Goal: Task Accomplishment & Management: Use online tool/utility

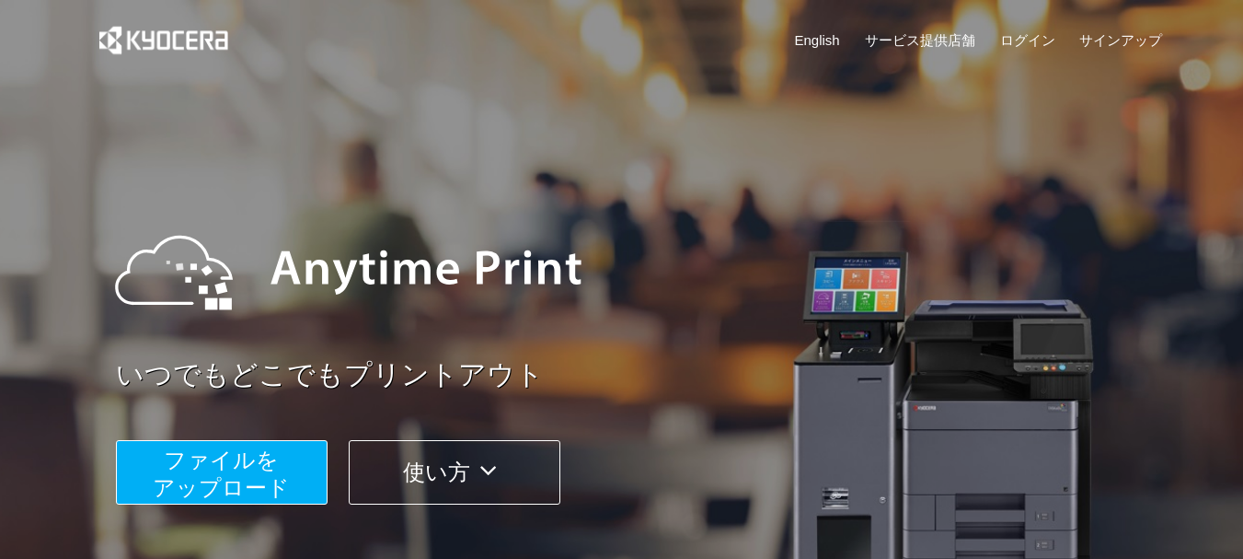
click at [821, 41] on link "English" at bounding box center [817, 39] width 45 height 19
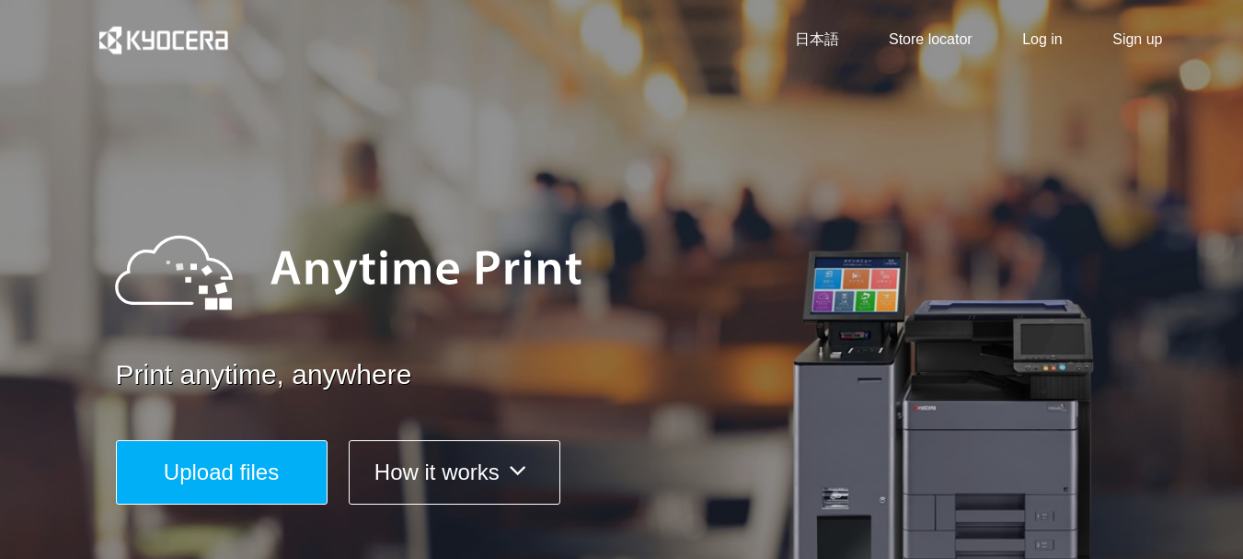
click at [283, 472] on button "Upload files" at bounding box center [222, 472] width 212 height 64
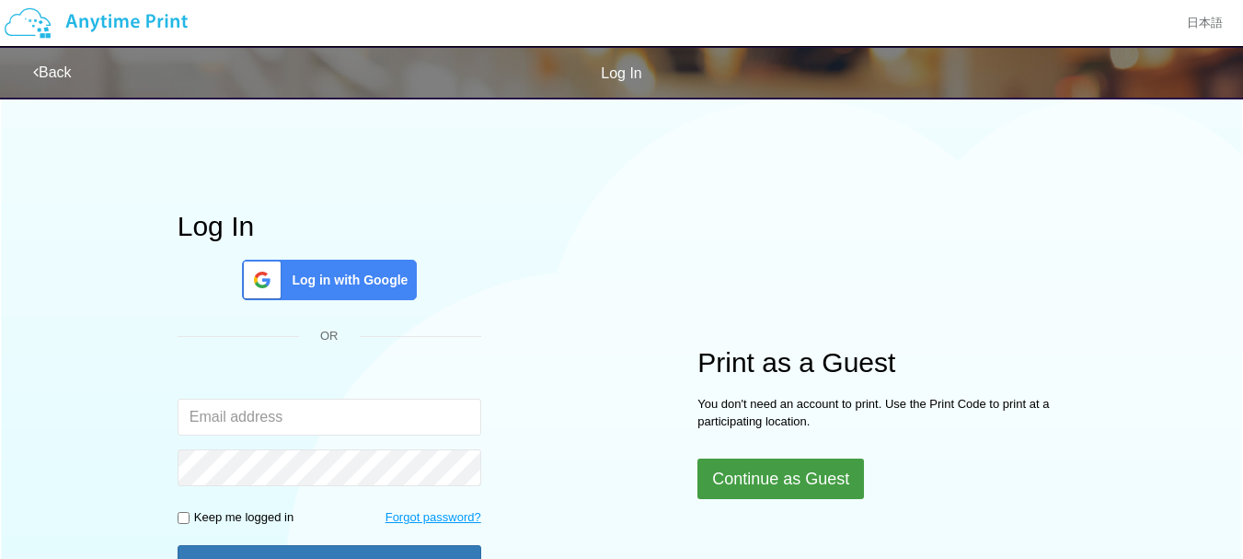
click at [762, 479] on button "Continue as Guest" at bounding box center [781, 478] width 167 height 40
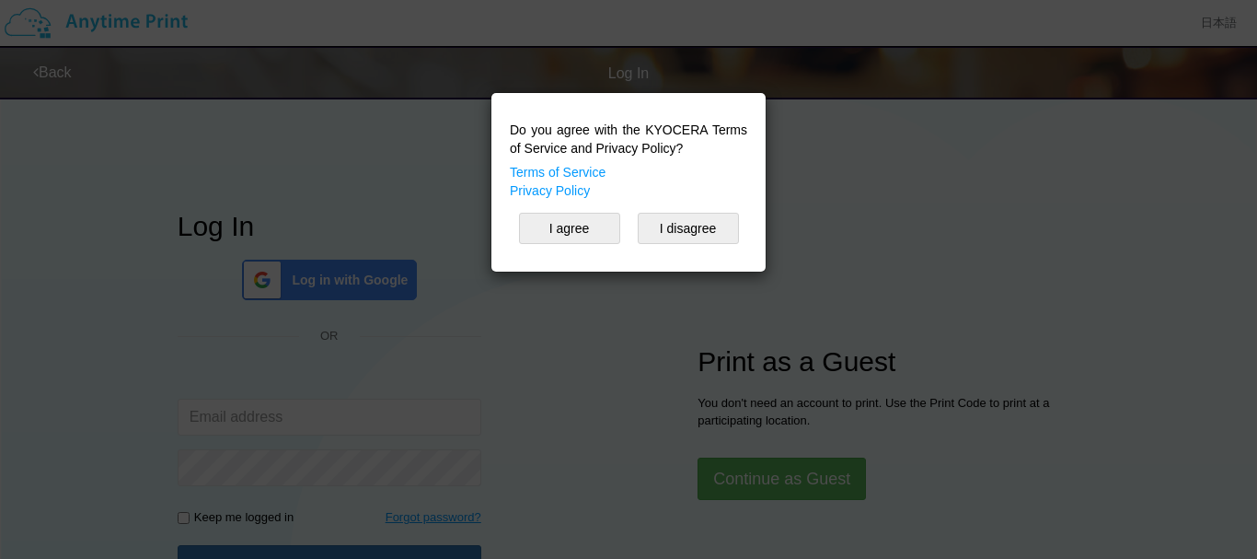
click at [568, 212] on div "Do you agree with the KYOCERA Terms of Service and Privacy Policy? Terms of Ser…" at bounding box center [629, 182] width 256 height 160
click at [571, 225] on button "I agree" at bounding box center [569, 228] width 101 height 31
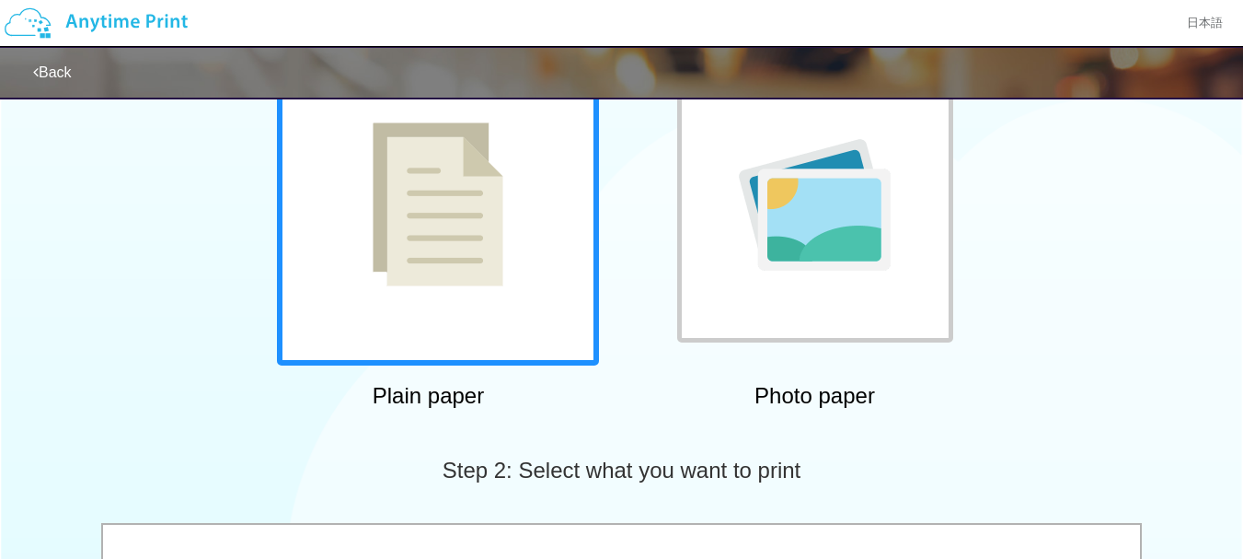
scroll to position [184, 0]
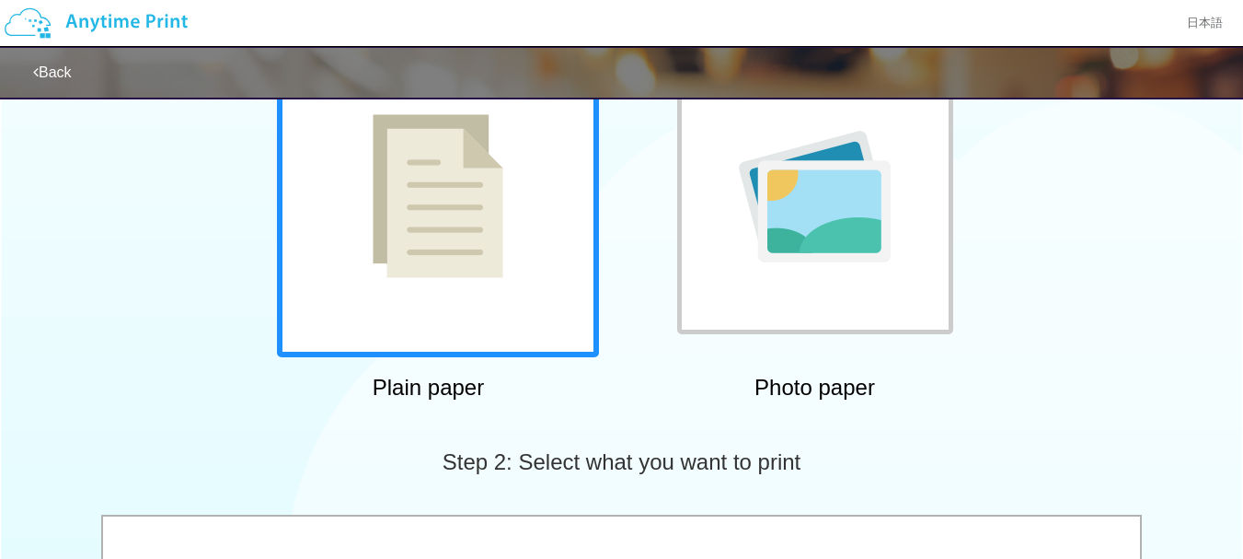
click at [442, 298] on div at bounding box center [438, 196] width 322 height 322
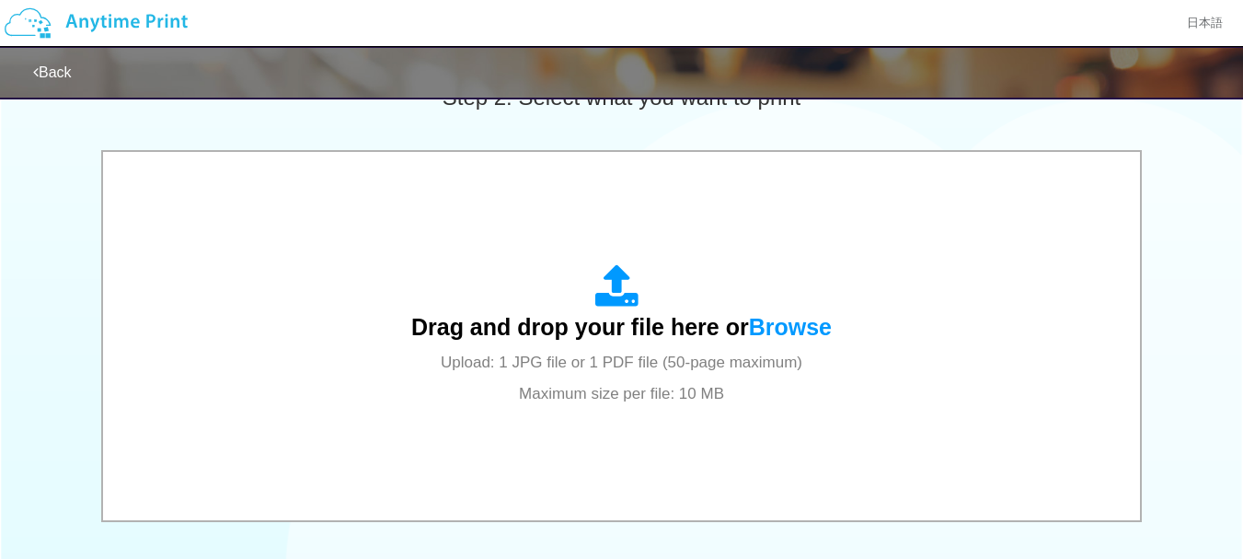
scroll to position [644, 0]
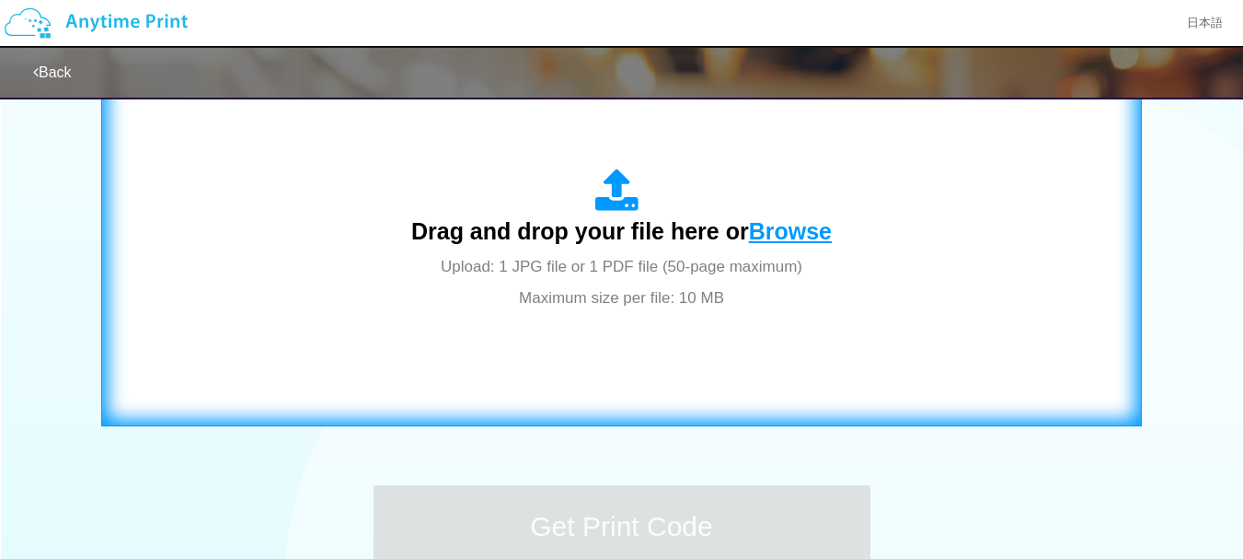
click at [770, 230] on span "Browse" at bounding box center [790, 231] width 83 height 26
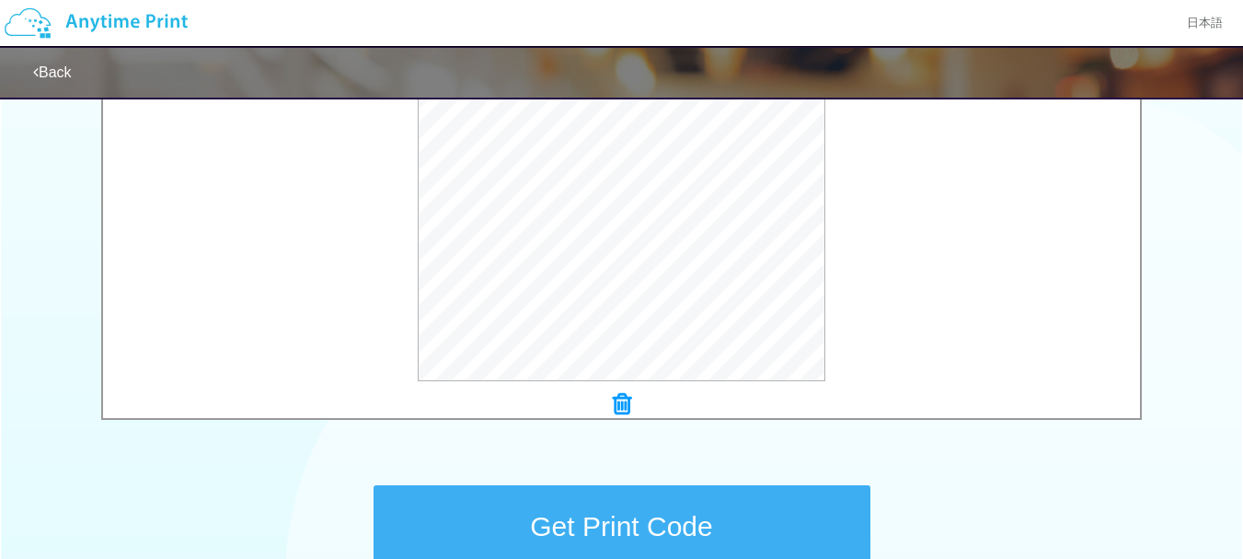
click at [733, 507] on button "Get Print Code" at bounding box center [622, 526] width 497 height 83
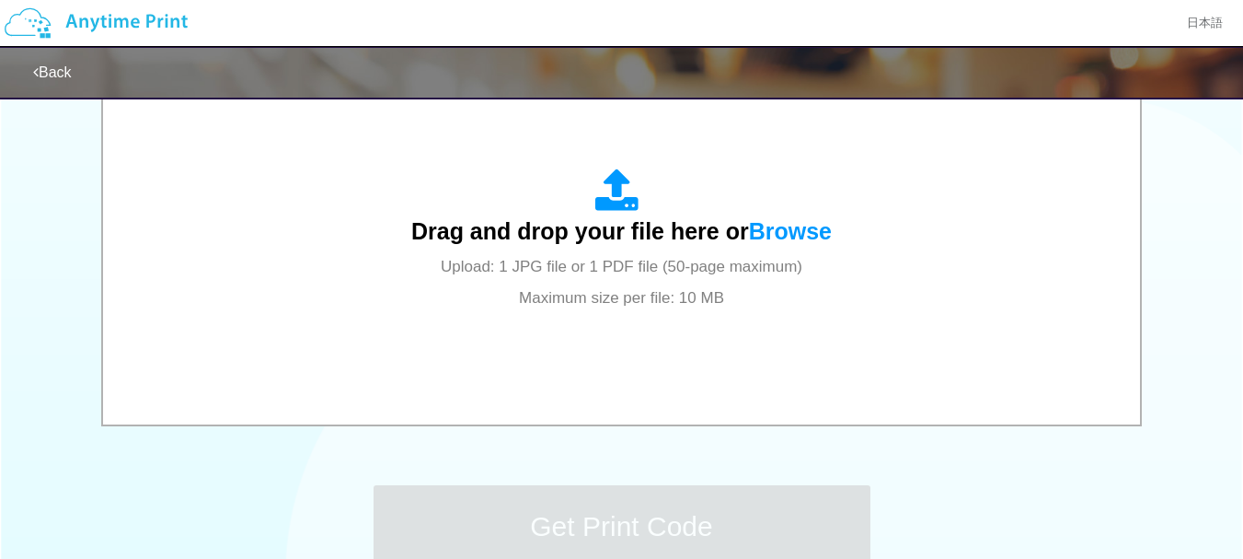
scroll to position [0, 0]
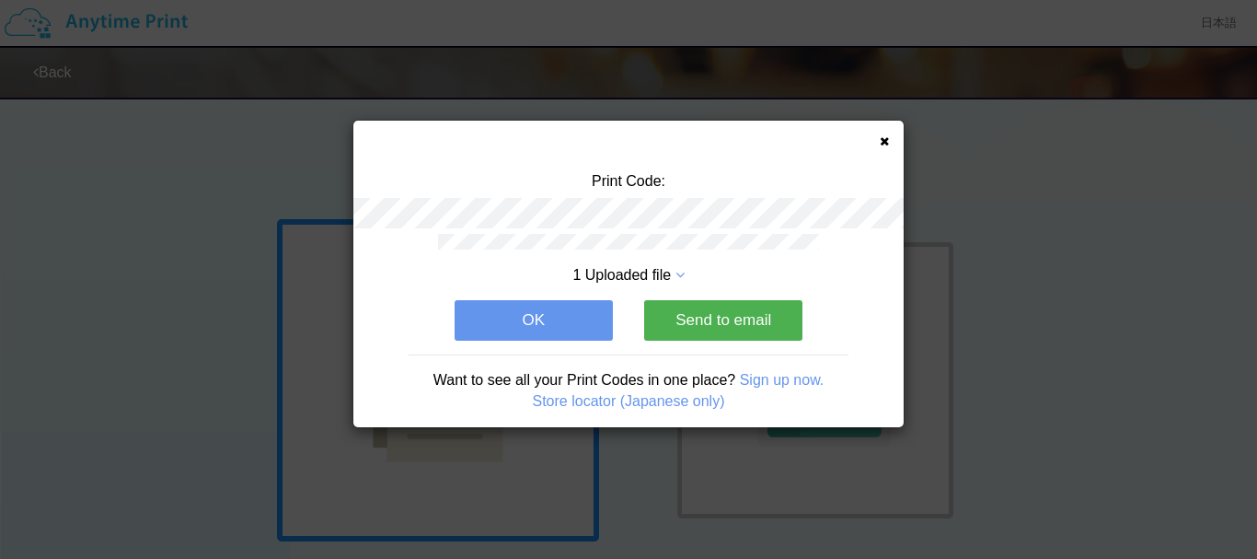
click at [544, 309] on button "OK" at bounding box center [534, 320] width 158 height 40
